Goal: Task Accomplishment & Management: Manage account settings

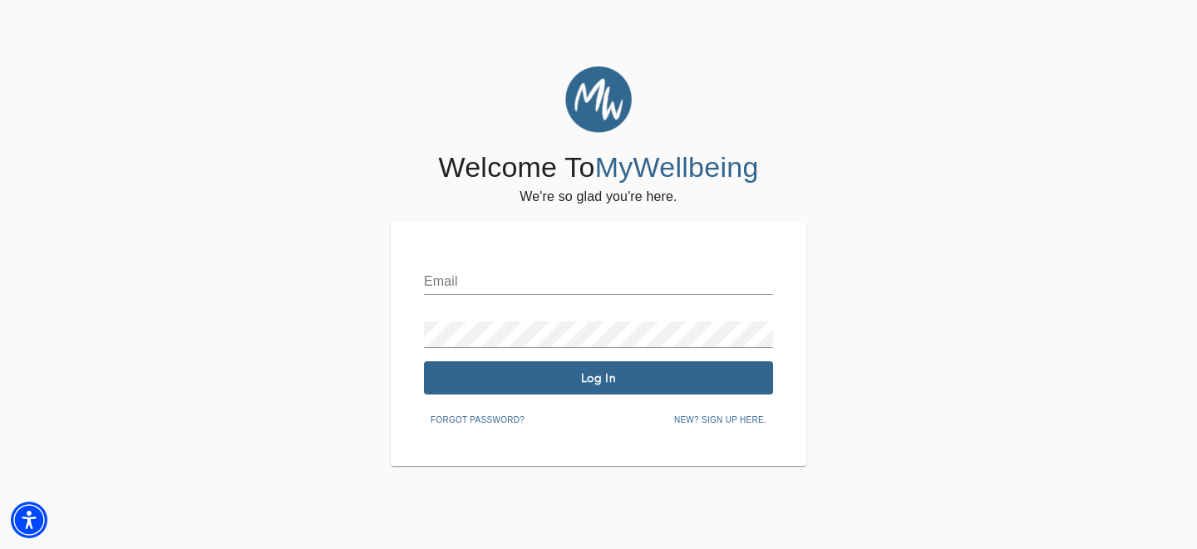
click at [515, 282] on input "text" at bounding box center [598, 281] width 349 height 27
type input "[EMAIL_ADDRESS][DOMAIN_NAME]"
click at [627, 383] on span "Log In" at bounding box center [598, 379] width 336 height 16
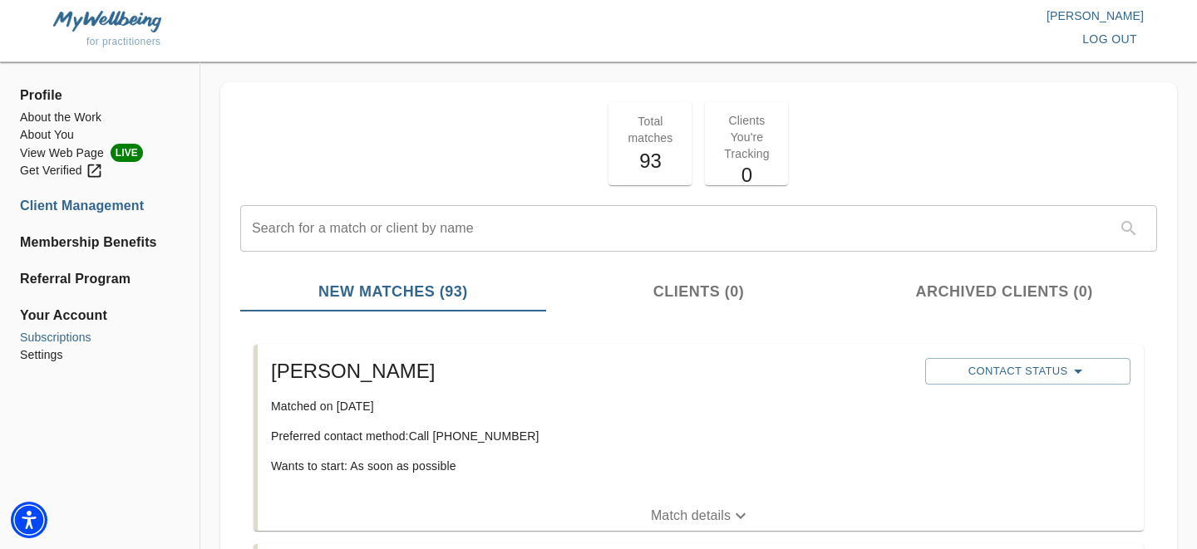
click at [78, 337] on li "Subscriptions" at bounding box center [100, 337] width 160 height 17
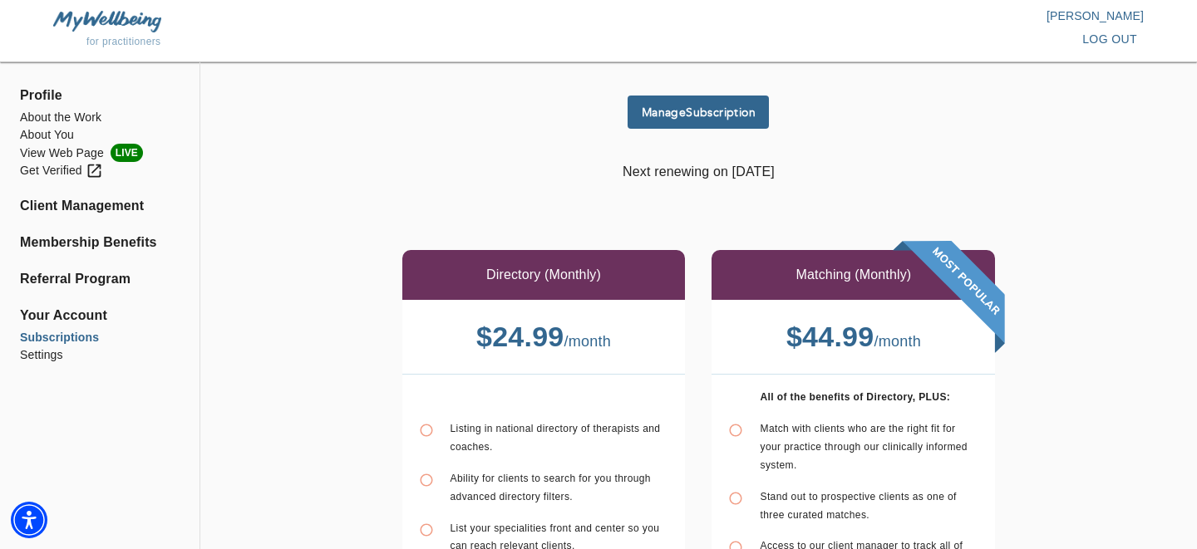
click at [706, 115] on span "Manage Subscription" at bounding box center [698, 113] width 128 height 16
